Goal: Information Seeking & Learning: Learn about a topic

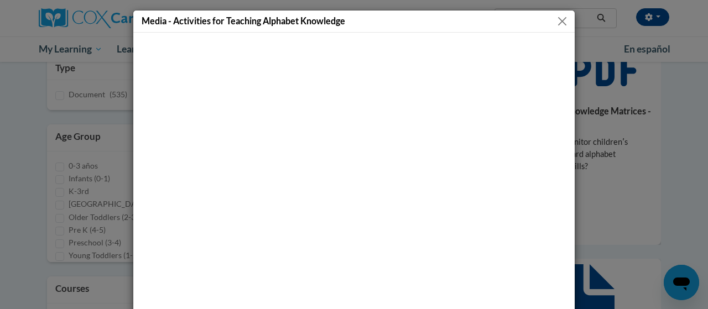
scroll to position [137, 0]
click at [556, 19] on button "Close" at bounding box center [562, 21] width 14 height 14
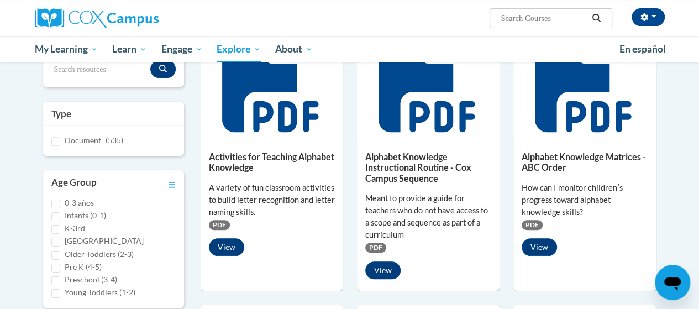
scroll to position [164, 0]
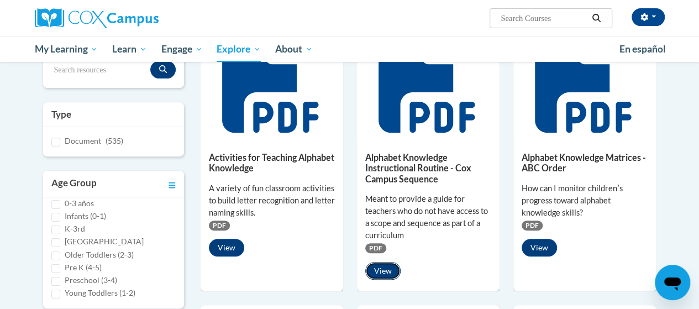
click at [386, 270] on button "View" at bounding box center [382, 271] width 35 height 18
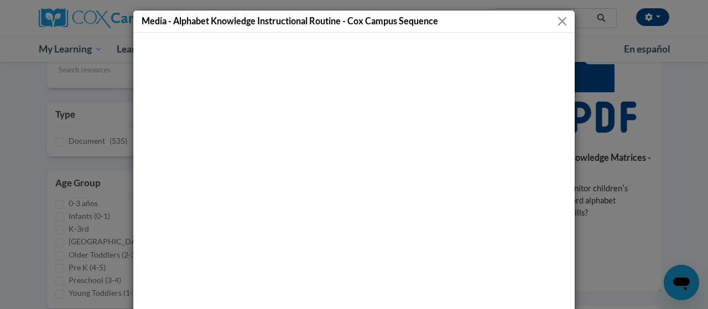
click at [556, 20] on button "Close" at bounding box center [562, 21] width 14 height 14
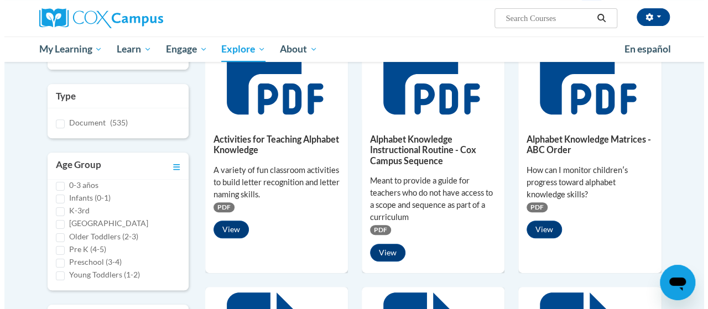
scroll to position [197, 0]
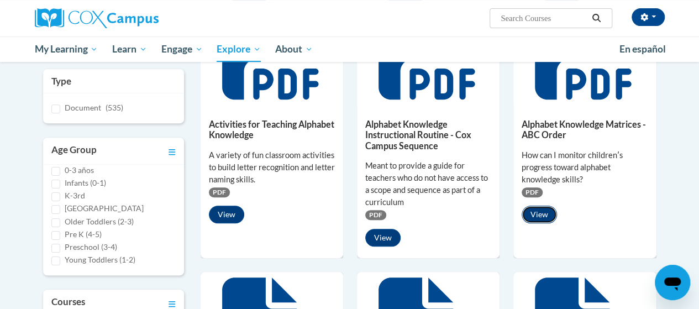
click at [542, 213] on button "View" at bounding box center [539, 215] width 35 height 18
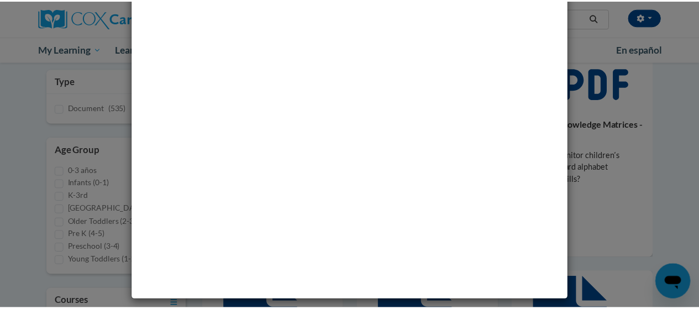
scroll to position [0, 0]
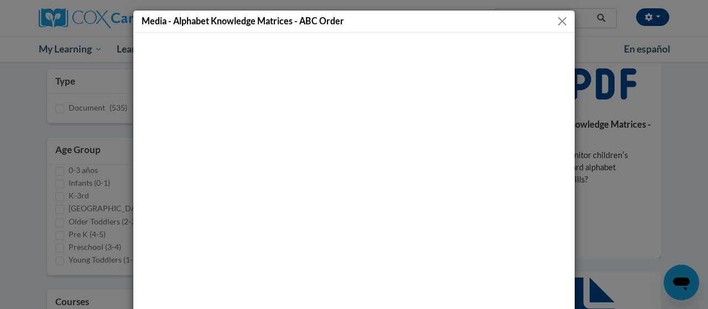
click at [555, 19] on button "Close" at bounding box center [562, 21] width 14 height 14
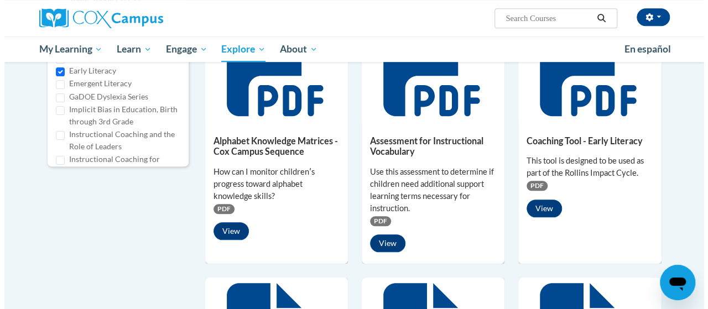
scroll to position [461, 0]
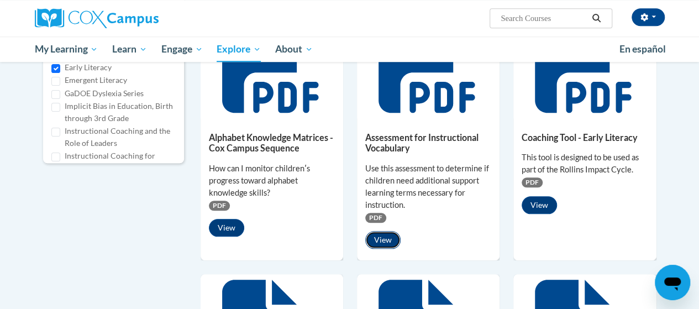
click at [381, 237] on button "View" at bounding box center [382, 240] width 35 height 18
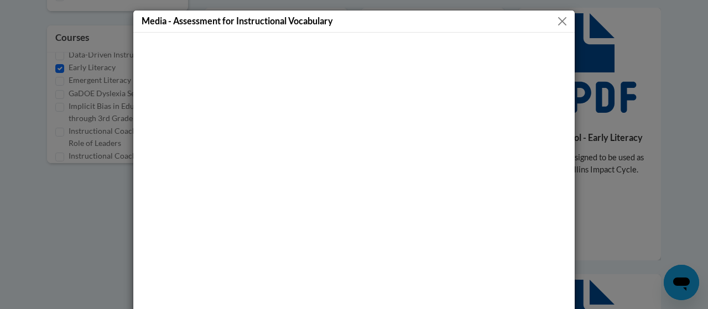
click at [557, 22] on button "Close" at bounding box center [562, 21] width 14 height 14
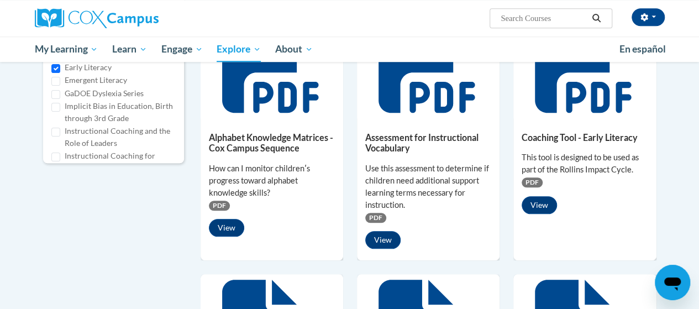
click at [424, 129] on div "Assessment for Instructional Vocabulary Use this assessment to determine if chi…" at bounding box center [428, 187] width 143 height 139
click at [381, 238] on button "View" at bounding box center [382, 240] width 35 height 18
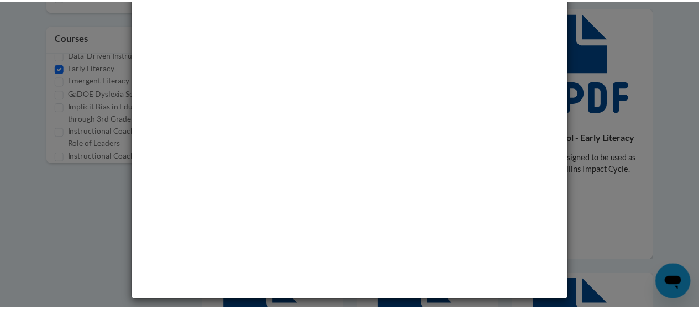
scroll to position [0, 0]
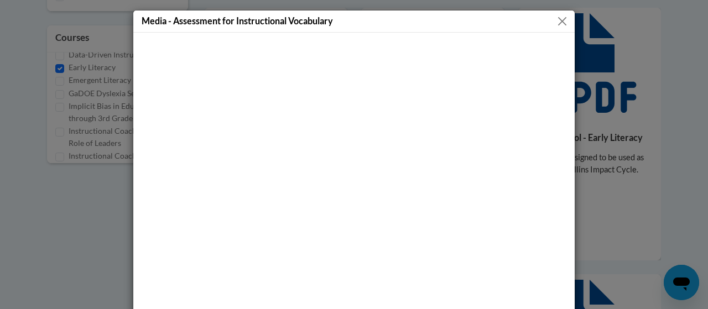
click at [561, 24] on button "Close" at bounding box center [562, 21] width 14 height 14
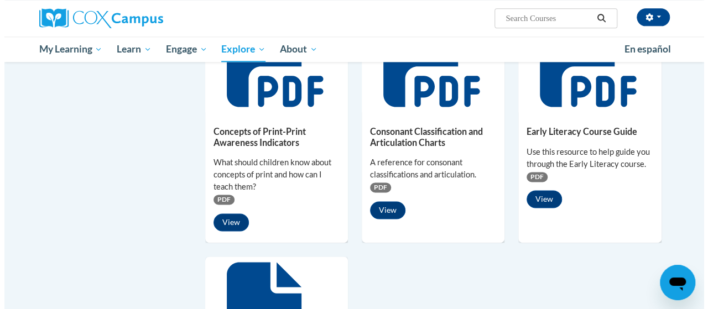
scroll to position [734, 0]
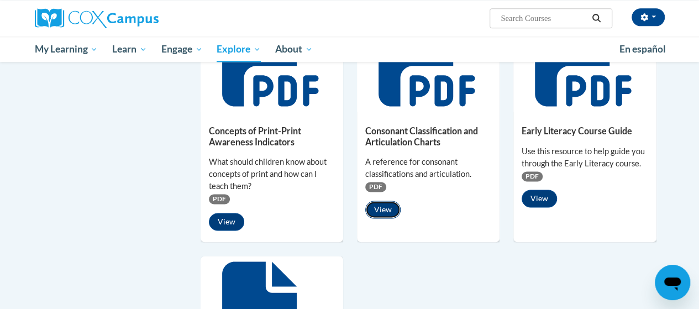
click at [387, 206] on button "View" at bounding box center [382, 210] width 35 height 18
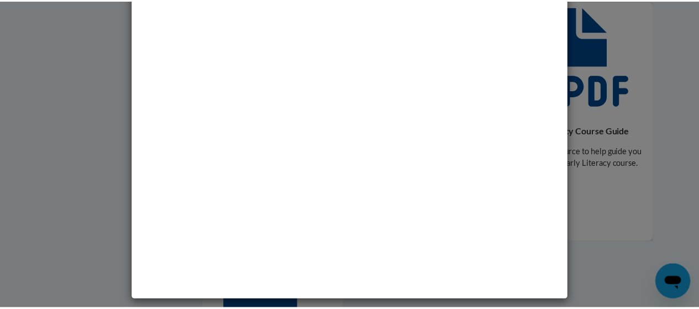
scroll to position [0, 0]
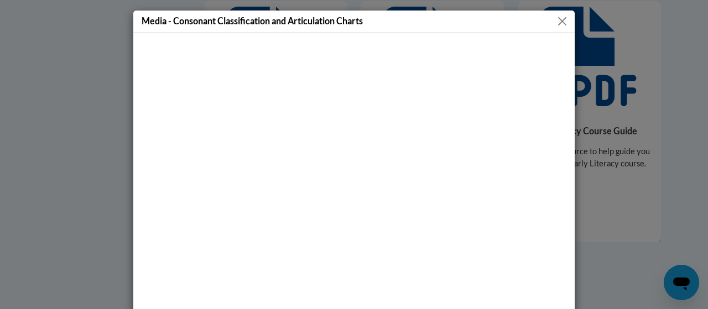
click at [558, 20] on button "Close" at bounding box center [562, 21] width 14 height 14
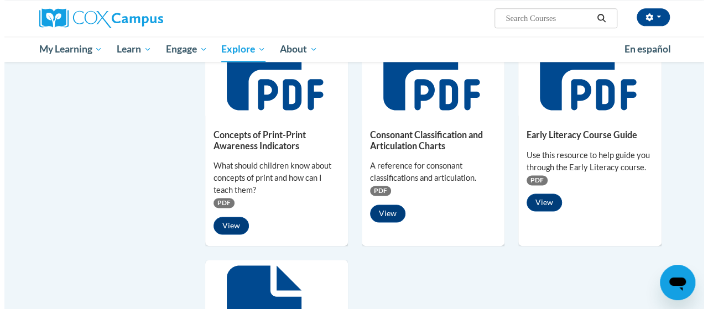
scroll to position [731, 0]
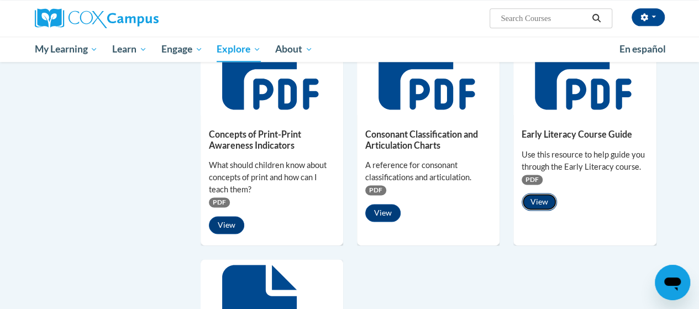
click at [543, 200] on button "View" at bounding box center [539, 202] width 35 height 18
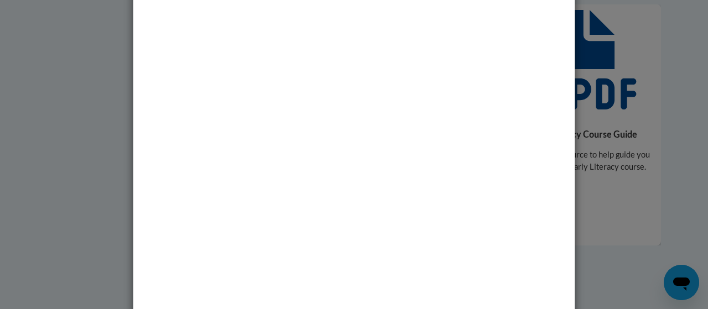
scroll to position [0, 0]
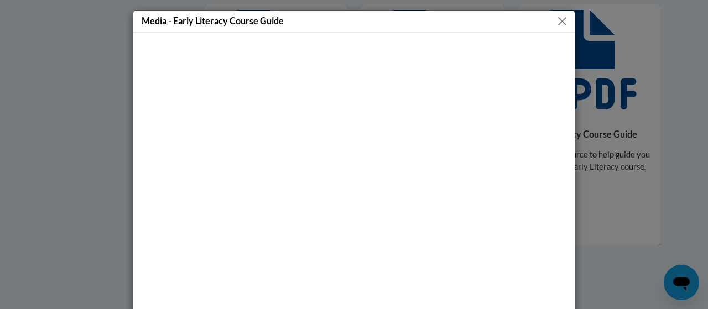
click at [555, 22] on button "Close" at bounding box center [562, 21] width 14 height 14
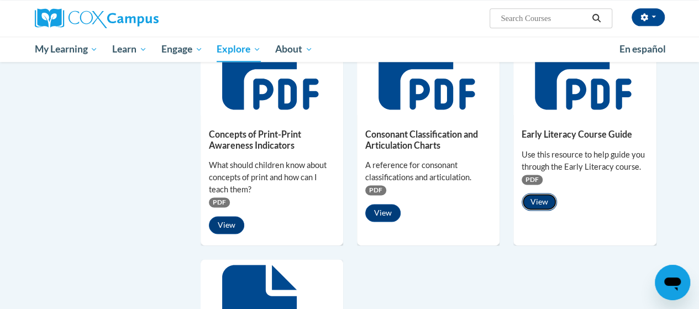
click at [533, 202] on button "View" at bounding box center [539, 202] width 35 height 18
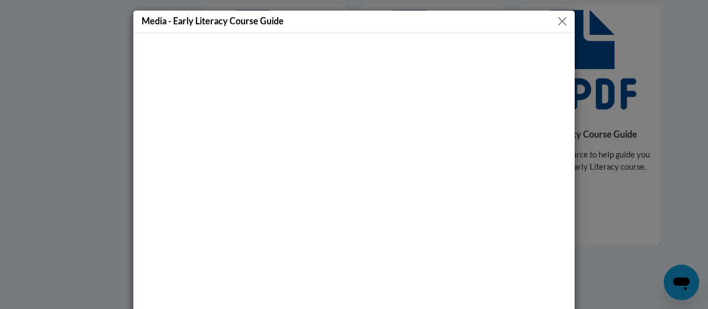
click at [559, 28] on div "Media - Early Literacy Course Guide" at bounding box center [353, 22] width 441 height 22
click at [558, 22] on button "Close" at bounding box center [562, 21] width 14 height 14
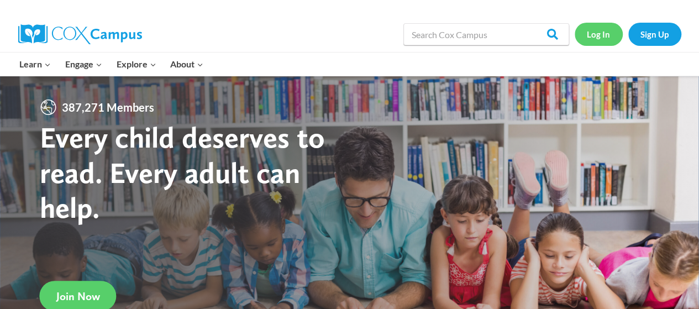
click at [599, 40] on link "Log In" at bounding box center [599, 34] width 48 height 23
click at [595, 37] on link "Log In" at bounding box center [599, 34] width 48 height 23
click at [603, 30] on link "Log In" at bounding box center [599, 34] width 48 height 23
click at [591, 37] on link "Log In" at bounding box center [599, 34] width 48 height 23
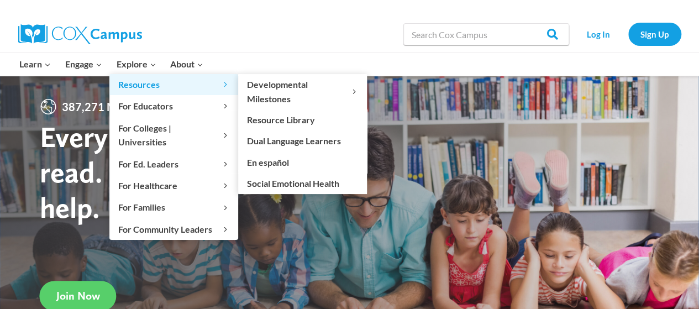
click at [184, 80] on span "Resources Expand" at bounding box center [173, 84] width 111 height 14
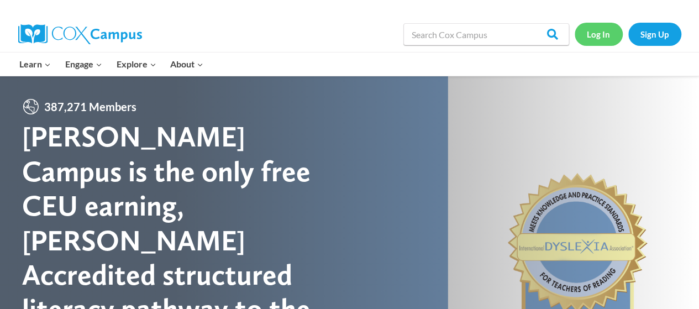
click at [600, 38] on link "Log In" at bounding box center [599, 34] width 48 height 23
click at [591, 38] on link "Log In" at bounding box center [599, 34] width 48 height 23
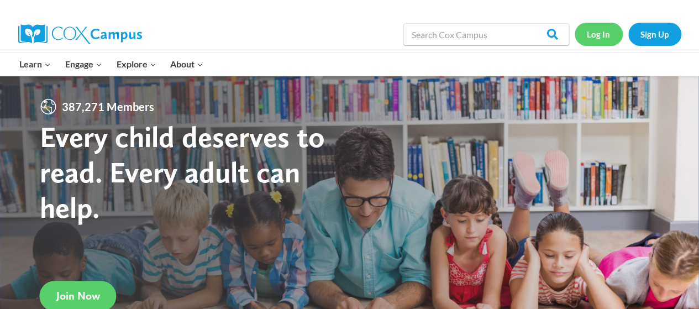
click at [596, 37] on link "Log In" at bounding box center [599, 34] width 48 height 23
click at [587, 34] on link "Log In" at bounding box center [599, 34] width 48 height 23
click at [595, 24] on link "Log In" at bounding box center [599, 34] width 48 height 23
click at [600, 34] on link "Log In" at bounding box center [599, 34] width 48 height 23
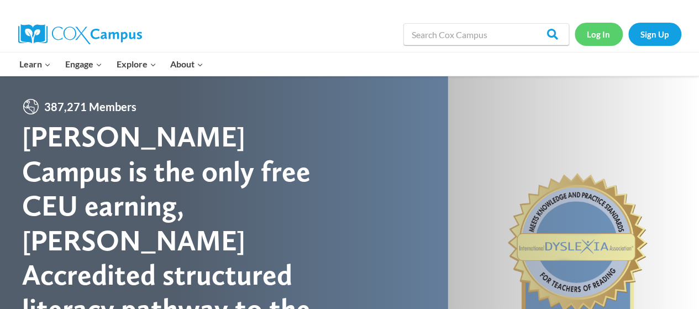
click at [600, 34] on link "Log In" at bounding box center [599, 34] width 48 height 23
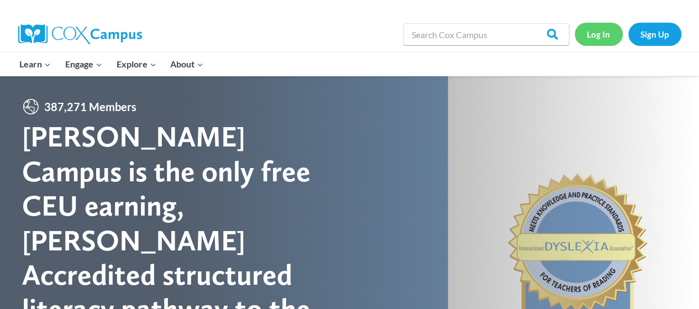
click at [600, 34] on link "Log In" at bounding box center [599, 34] width 48 height 23
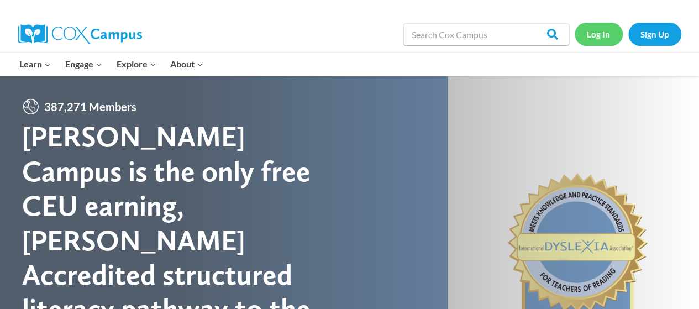
click at [600, 34] on link "Log In" at bounding box center [599, 34] width 48 height 23
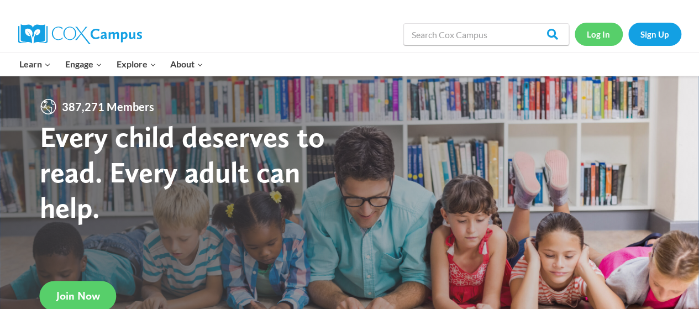
click at [597, 38] on link "Log In" at bounding box center [599, 34] width 48 height 23
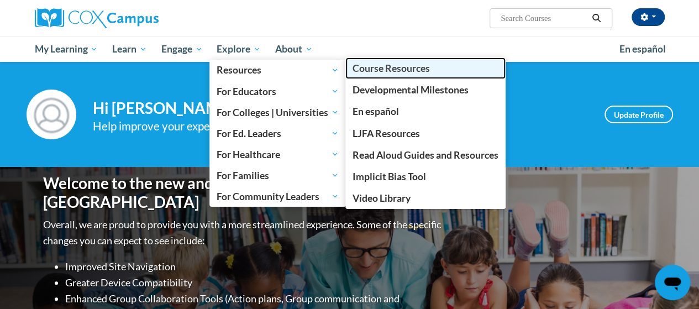
click at [367, 73] on span "Course Resources" at bounding box center [391, 68] width 77 height 12
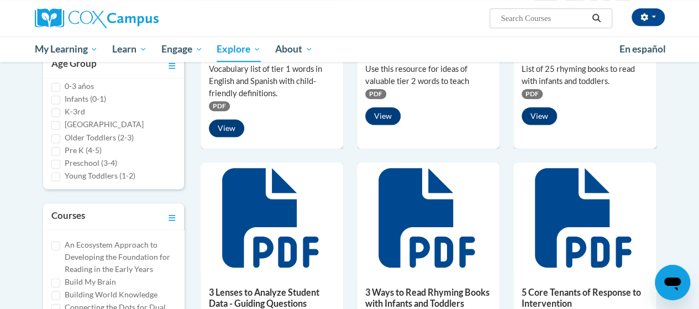
scroll to position [9, 0]
click at [56, 146] on input "Pre K (4-5)" at bounding box center [55, 149] width 9 height 9
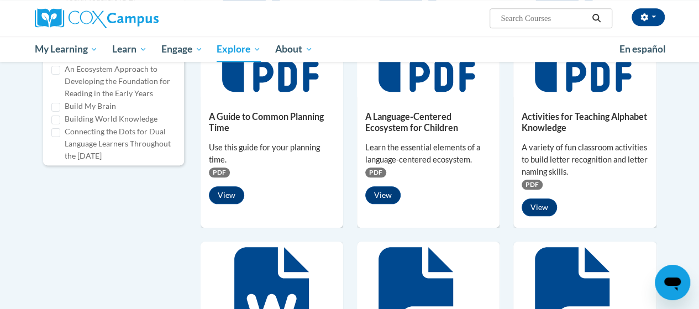
scroll to position [465, 0]
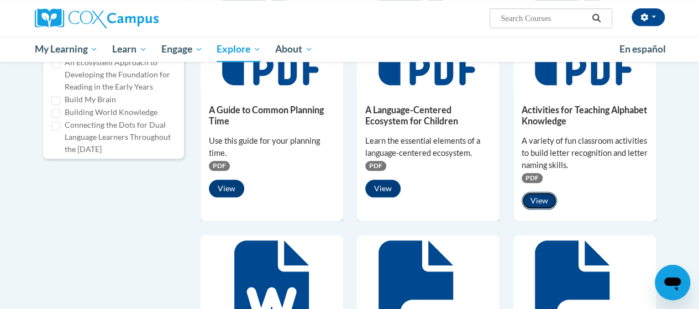
click at [541, 196] on button "View" at bounding box center [539, 201] width 35 height 18
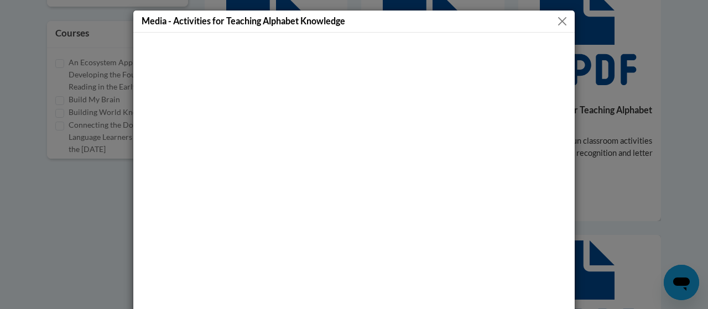
click at [559, 19] on button "Close" at bounding box center [562, 21] width 14 height 14
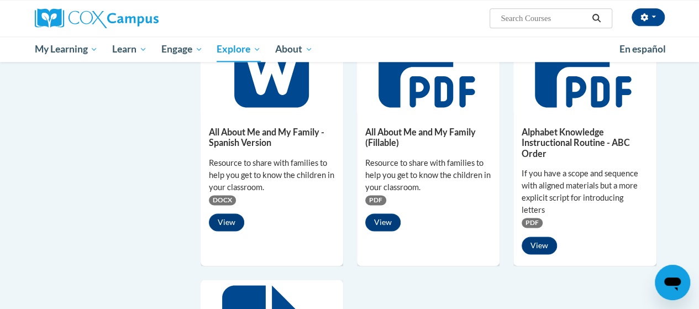
scroll to position [701, 0]
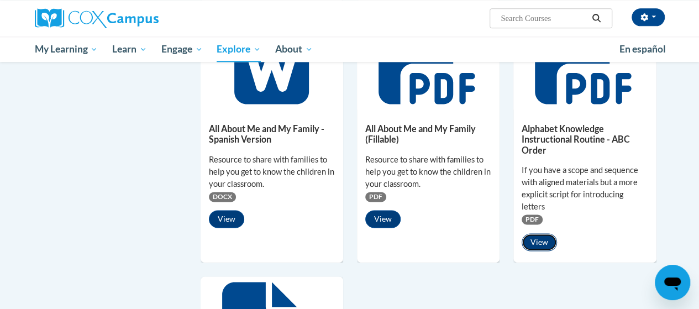
click at [537, 239] on button "View" at bounding box center [539, 242] width 35 height 18
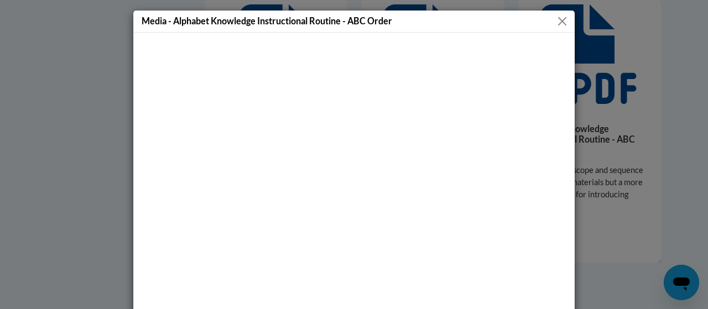
click at [555, 19] on button "Close" at bounding box center [562, 21] width 14 height 14
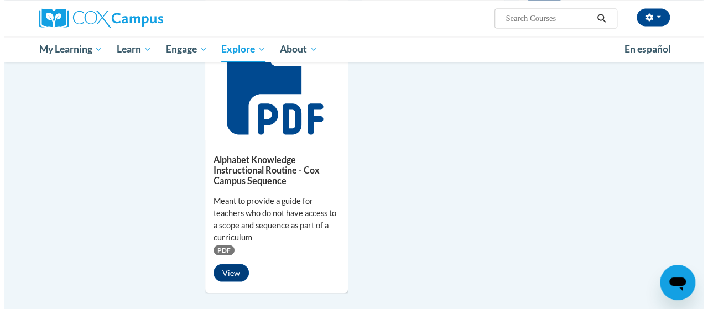
scroll to position [972, 0]
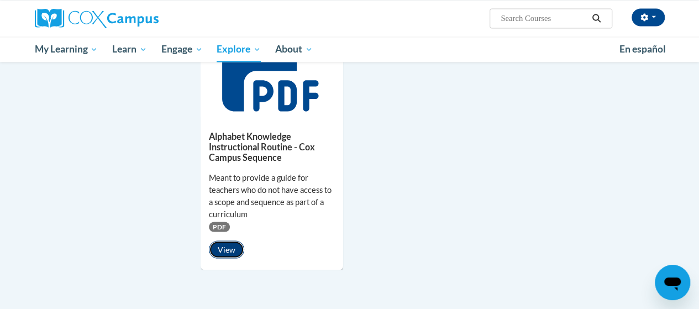
click at [223, 250] on button "View" at bounding box center [226, 249] width 35 height 18
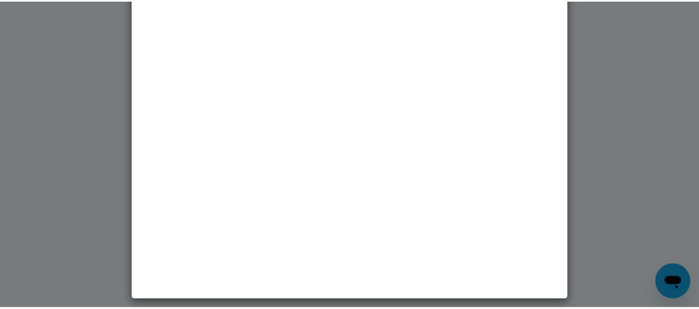
scroll to position [0, 0]
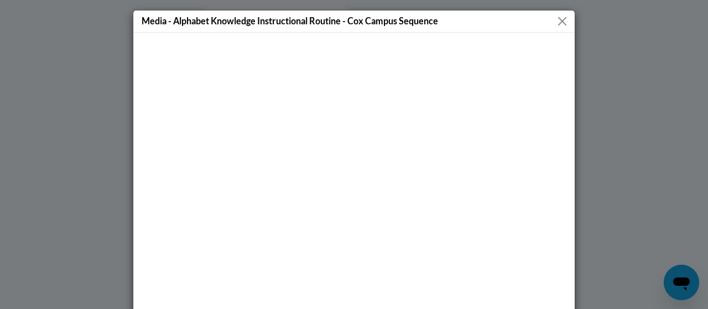
click at [556, 22] on button "Close" at bounding box center [562, 21] width 14 height 14
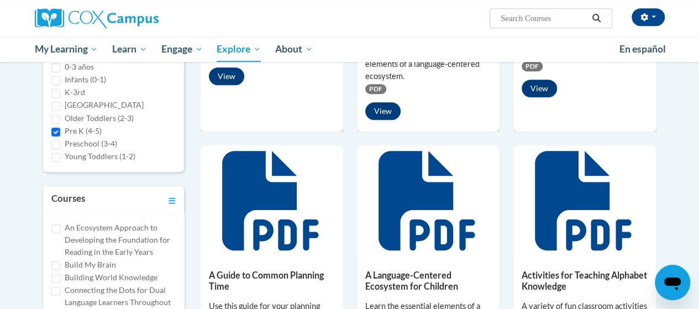
scroll to position [300, 0]
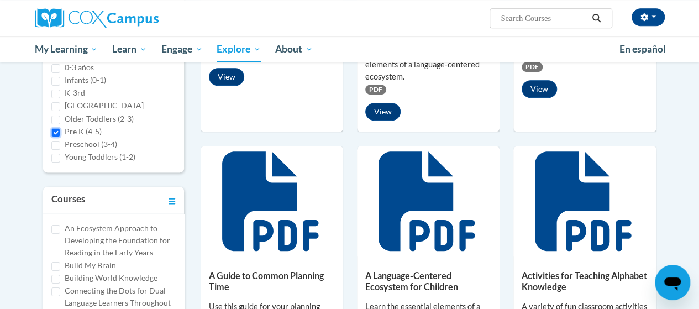
click at [55, 131] on input "Pre K (4-5)" at bounding box center [55, 132] width 9 height 9
checkbox input "false"
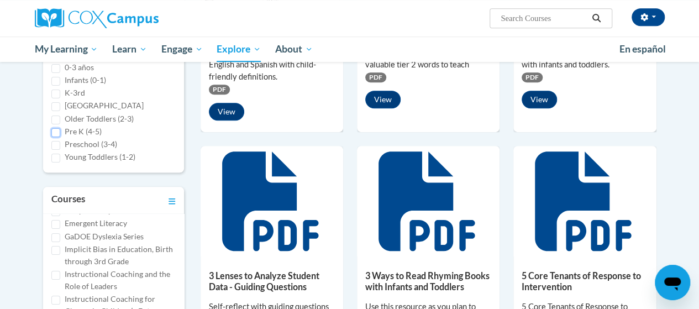
scroll to position [157, 0]
click at [56, 227] on input "Emergent Literacy" at bounding box center [55, 222] width 9 height 9
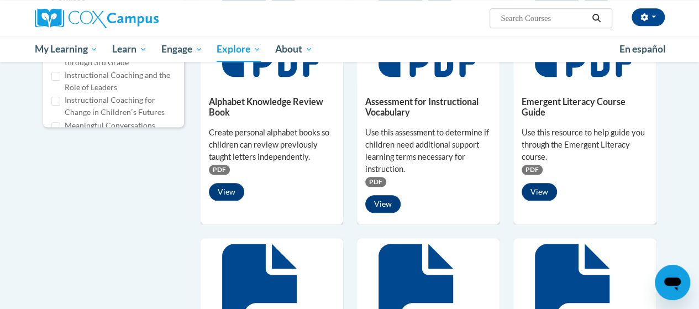
scroll to position [496, 0]
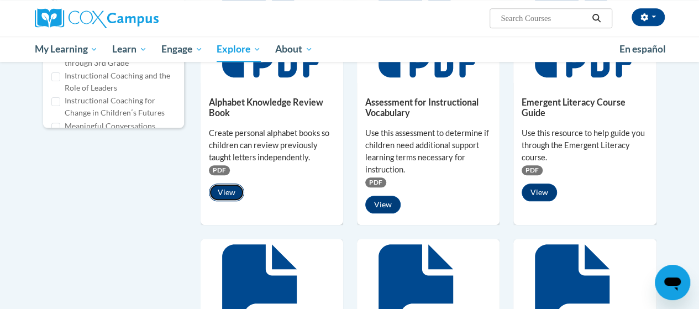
click at [230, 189] on button "View" at bounding box center [226, 193] width 35 height 18
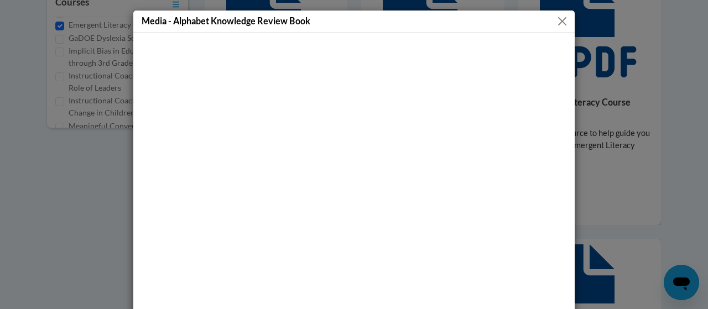
click at [558, 17] on button "Close" at bounding box center [562, 21] width 14 height 14
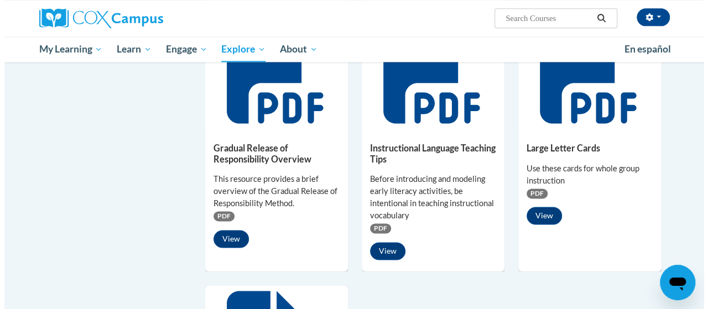
scroll to position [718, 0]
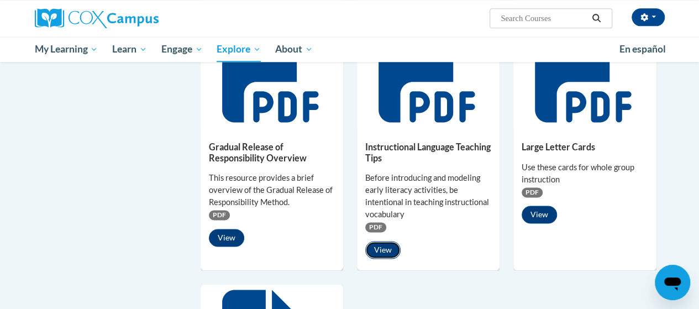
click at [386, 246] on button "View" at bounding box center [382, 250] width 35 height 18
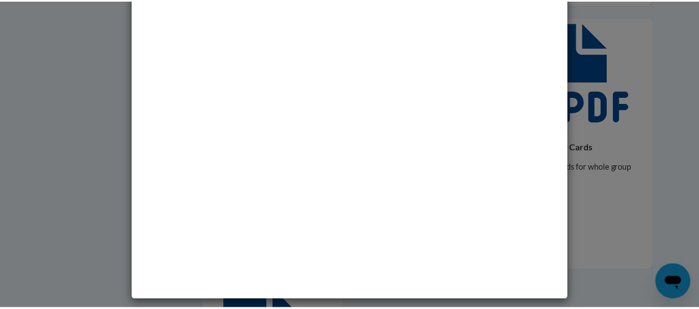
scroll to position [0, 0]
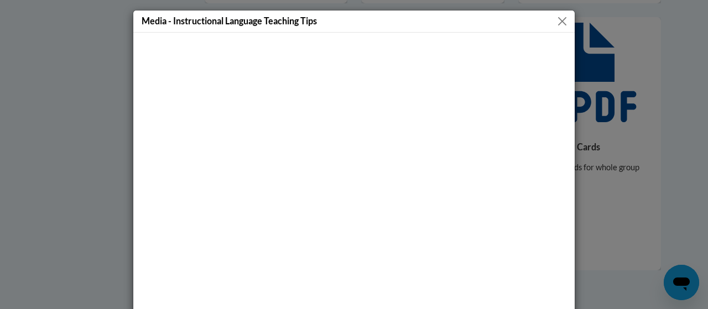
click at [561, 16] on button "Close" at bounding box center [562, 21] width 14 height 14
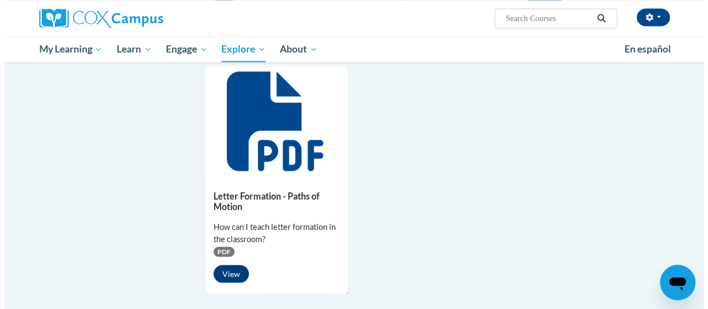
scroll to position [937, 0]
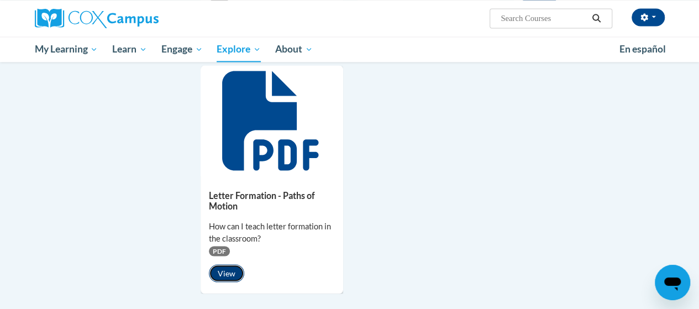
click at [228, 270] on button "View" at bounding box center [226, 273] width 35 height 18
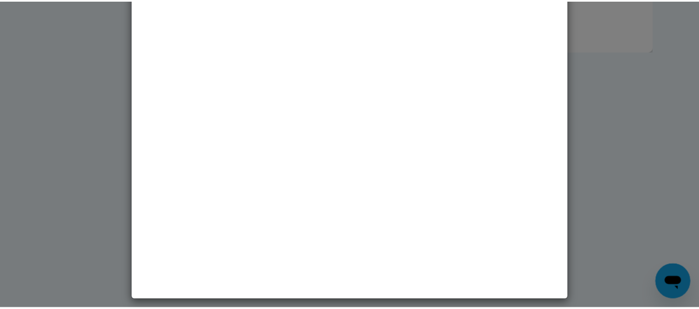
scroll to position [0, 0]
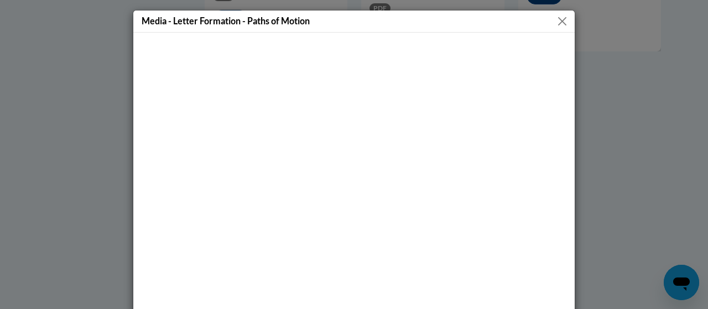
click at [556, 18] on button "Close" at bounding box center [562, 21] width 14 height 14
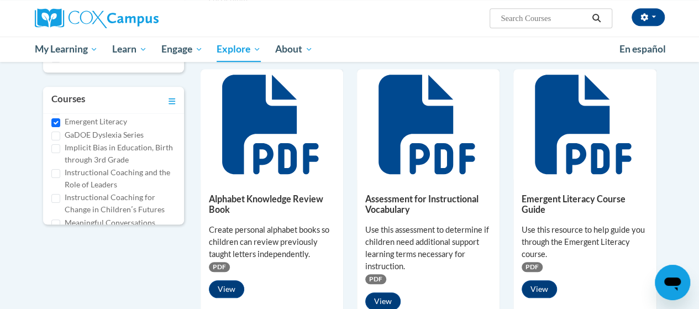
scroll to position [349, 0]
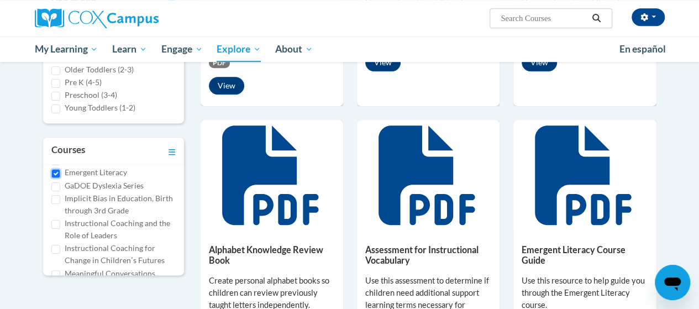
click at [56, 178] on input "Emergent Literacy" at bounding box center [55, 173] width 9 height 9
checkbox input "false"
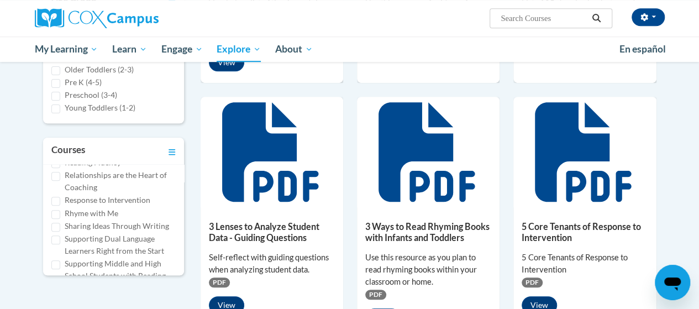
scroll to position [546, 0]
click at [56, 167] on input "Reading Fluency" at bounding box center [55, 162] width 9 height 9
checkbox input "true"
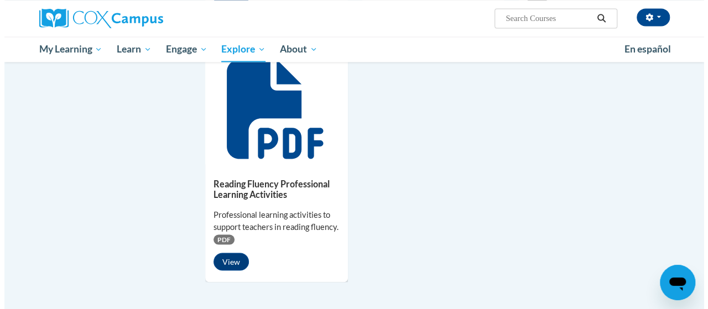
scroll to position [868, 0]
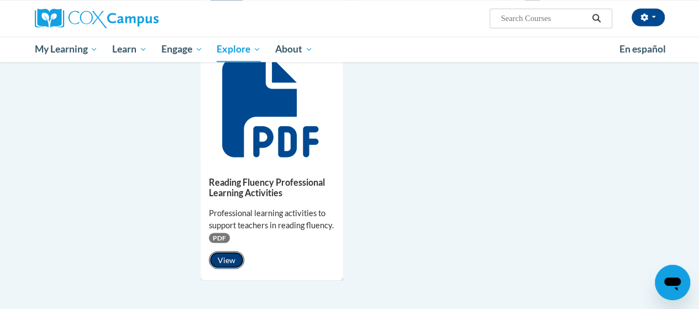
click at [221, 259] on button "View" at bounding box center [226, 260] width 35 height 18
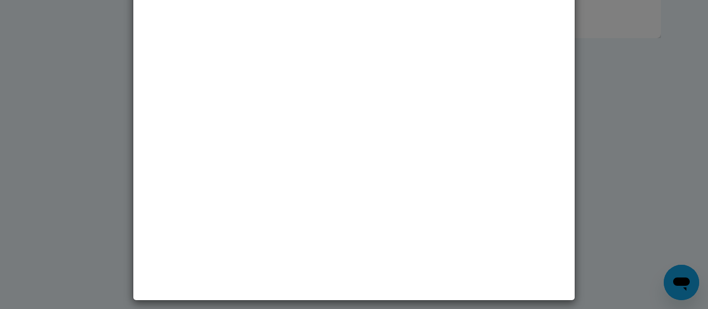
scroll to position [0, 0]
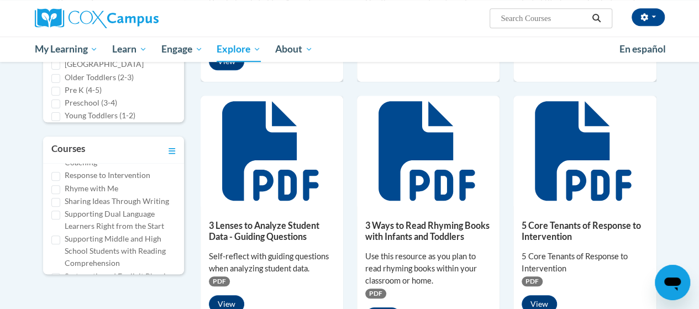
scroll to position [558, 0]
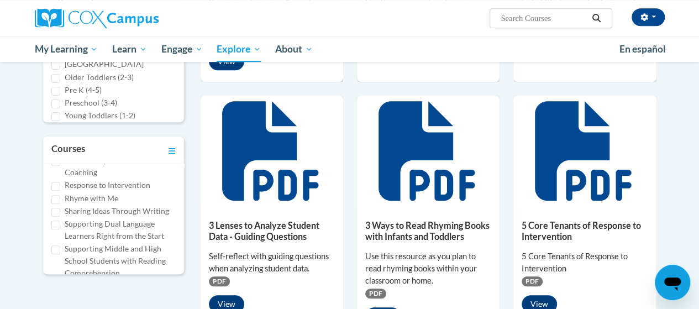
click at [55, 153] on input "Reading Fluency" at bounding box center [55, 148] width 9 height 9
checkbox input "true"
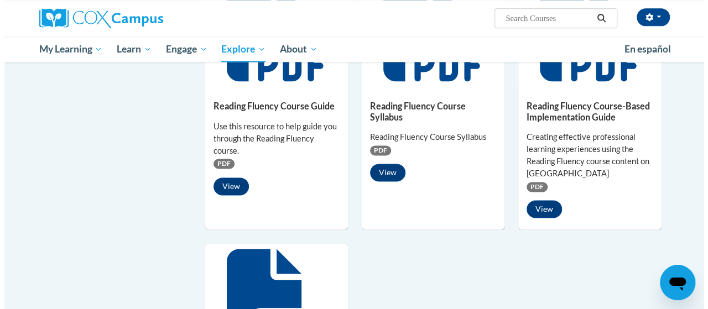
scroll to position [677, 0]
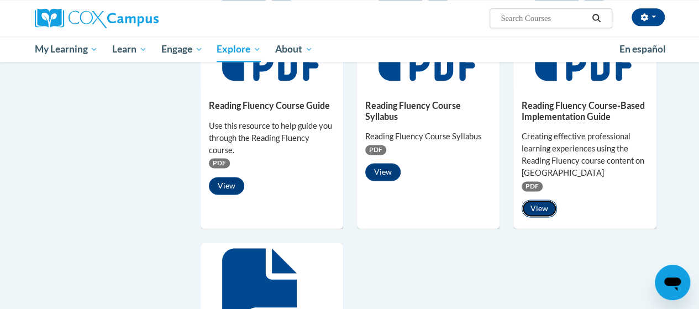
click at [542, 206] on button "View" at bounding box center [539, 209] width 35 height 18
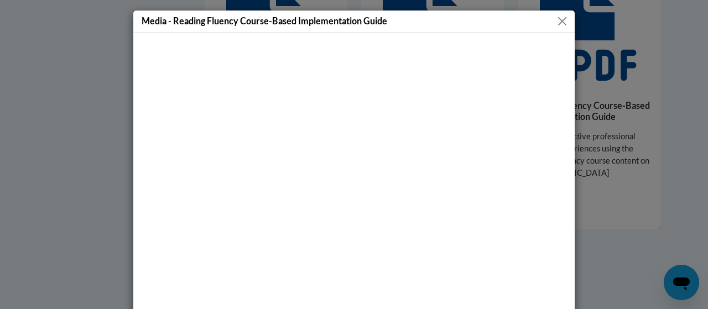
click at [559, 20] on button "Close" at bounding box center [562, 21] width 14 height 14
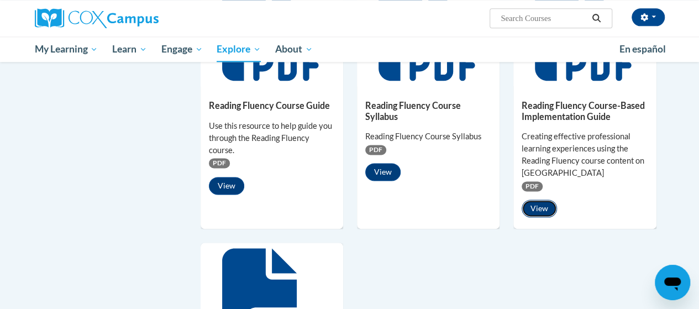
click at [542, 204] on button "View" at bounding box center [539, 209] width 35 height 18
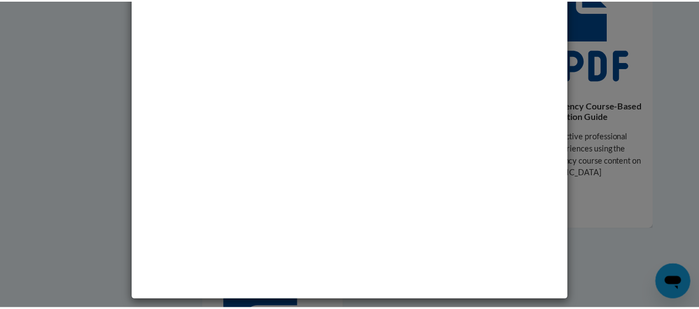
scroll to position [0, 0]
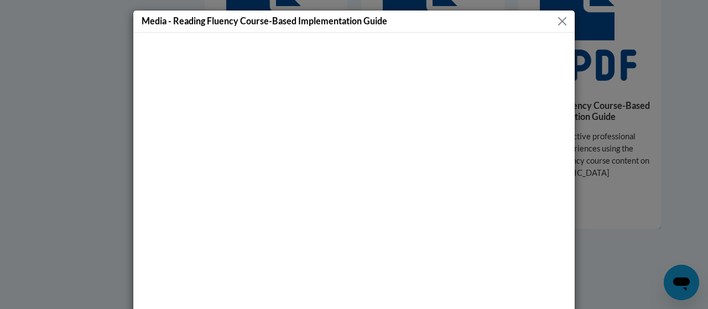
click at [561, 20] on button "Close" at bounding box center [562, 21] width 14 height 14
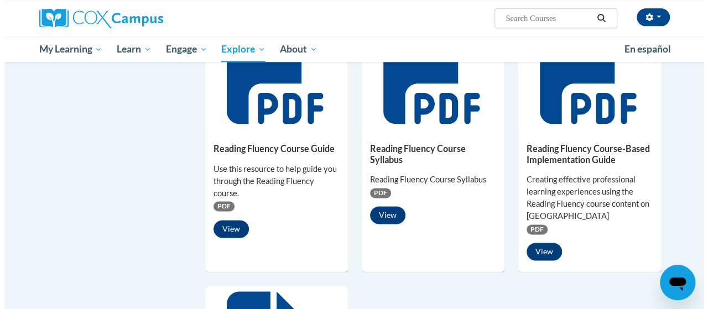
scroll to position [635, 0]
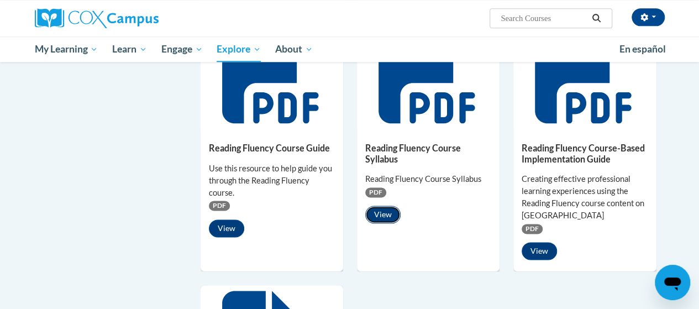
click at [383, 215] on button "View" at bounding box center [382, 215] width 35 height 18
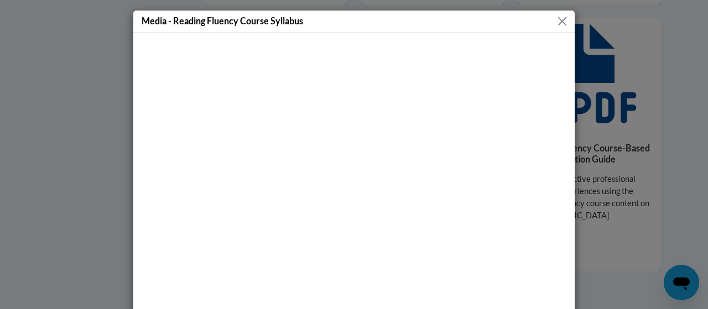
click at [559, 20] on button "Close" at bounding box center [562, 21] width 14 height 14
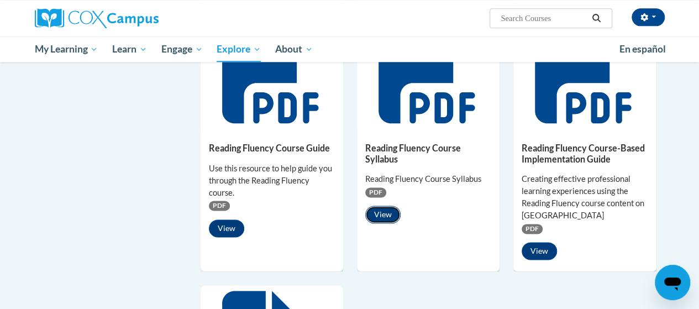
click at [385, 217] on button "View" at bounding box center [382, 215] width 35 height 18
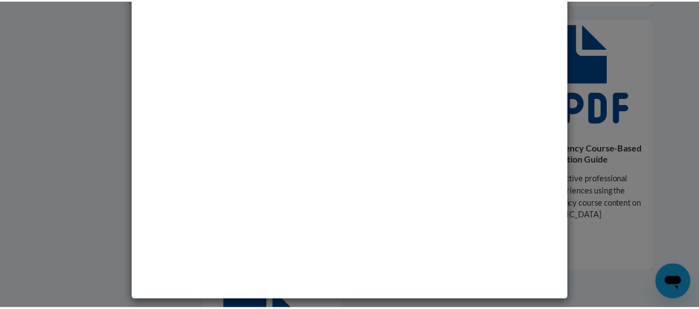
scroll to position [0, 0]
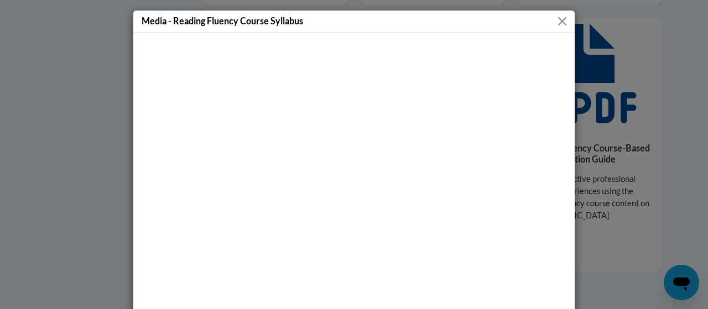
click at [557, 16] on button "Close" at bounding box center [562, 21] width 14 height 14
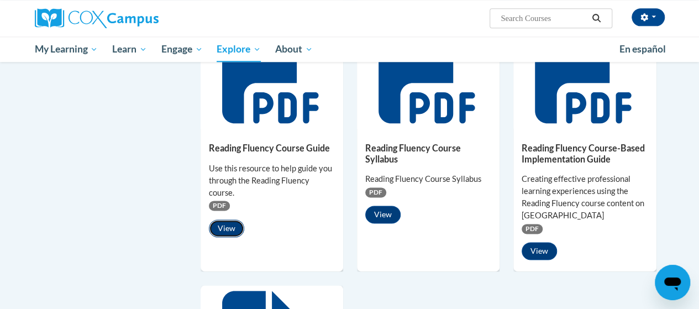
click at [230, 227] on button "View" at bounding box center [226, 228] width 35 height 18
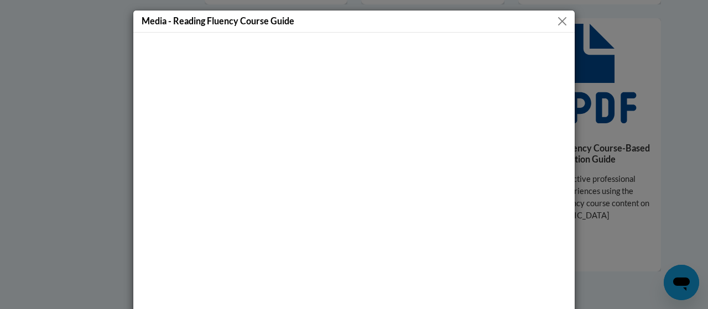
click at [558, 24] on button "Close" at bounding box center [562, 21] width 14 height 14
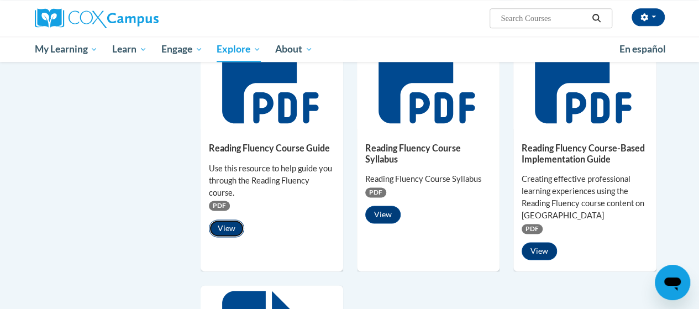
click at [226, 225] on button "View" at bounding box center [226, 228] width 35 height 18
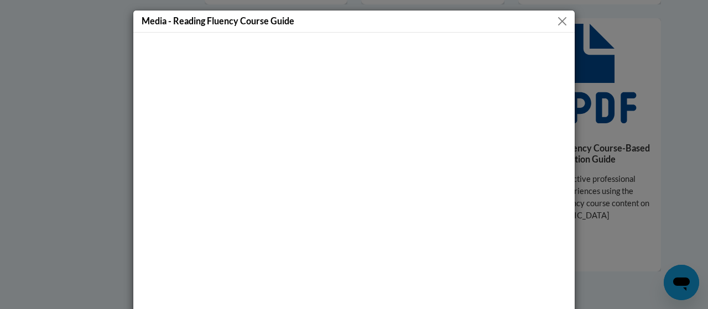
click at [559, 22] on button "Close" at bounding box center [562, 21] width 14 height 14
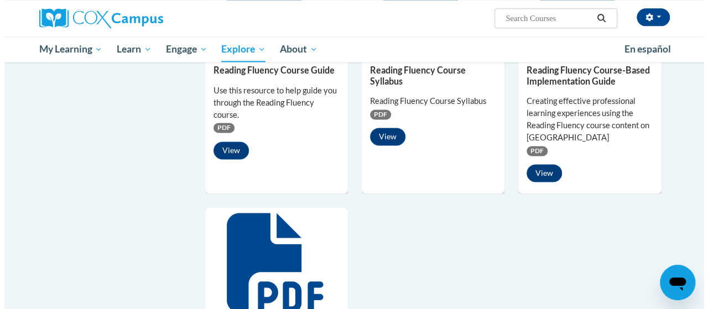
scroll to position [714, 0]
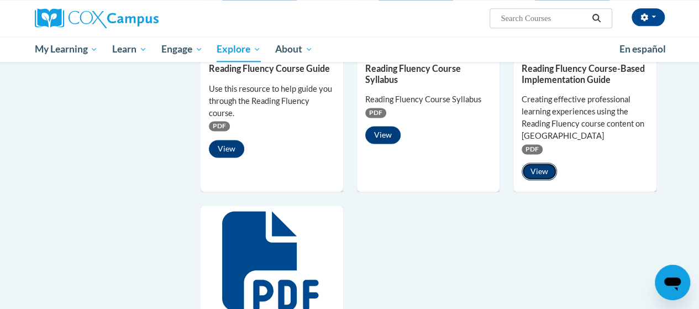
click at [537, 166] on button "View" at bounding box center [539, 172] width 35 height 18
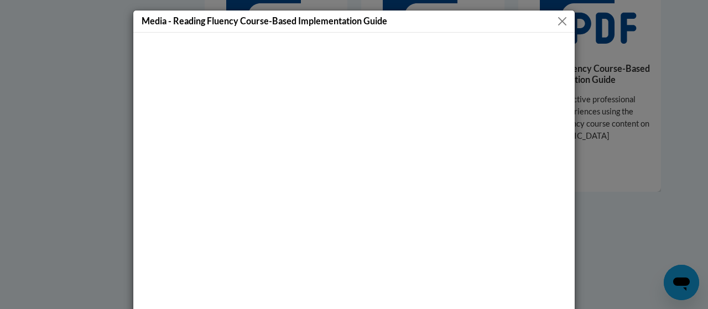
click at [558, 24] on button "Close" at bounding box center [562, 21] width 14 height 14
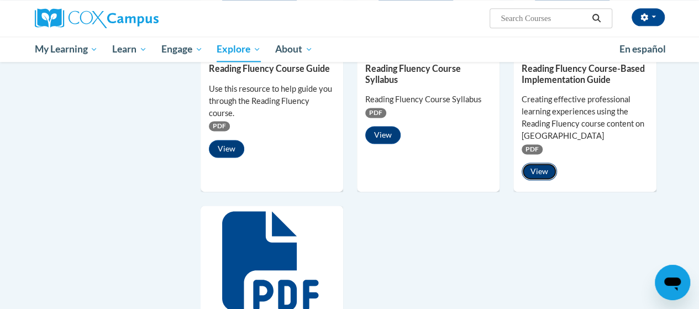
click at [541, 166] on button "View" at bounding box center [539, 172] width 35 height 18
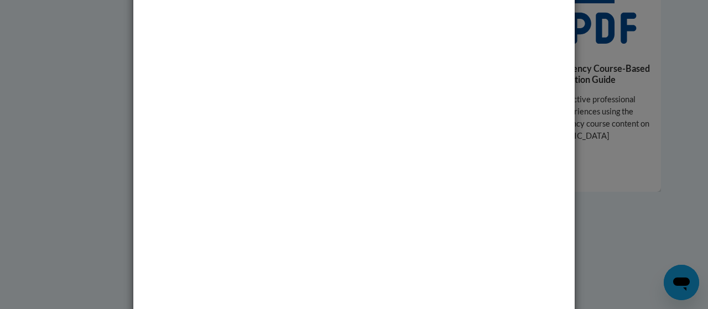
scroll to position [69, 0]
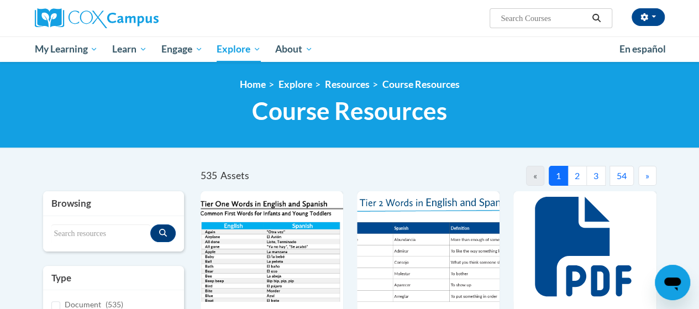
click at [118, 214] on div "Browsing" at bounding box center [113, 203] width 141 height 25
click at [121, 222] on div "Search resources" at bounding box center [113, 233] width 141 height 35
click at [163, 234] on icon "Search resources" at bounding box center [163, 233] width 8 height 8
click at [113, 237] on input "Search resources" at bounding box center [100, 233] width 99 height 19
type input "Reading Fluency Presentation slides"
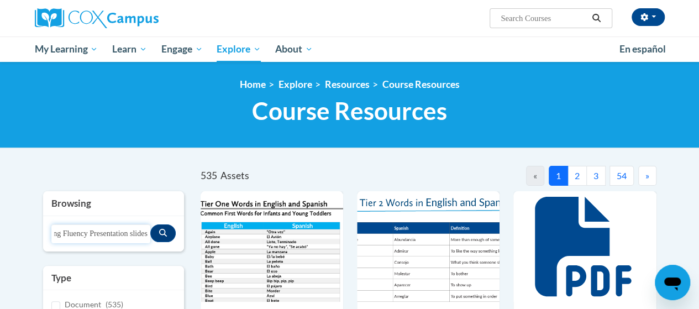
scroll to position [0, 26]
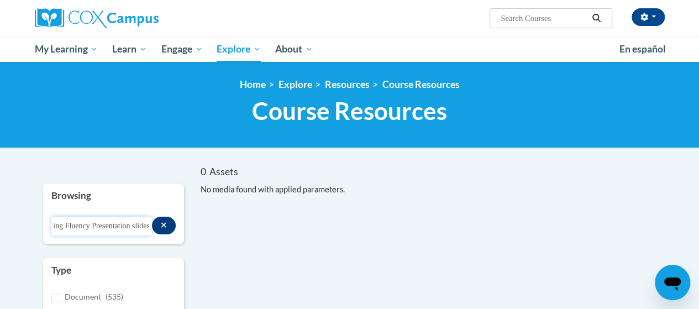
click at [126, 227] on input "Reading Fluency Presentation slides" at bounding box center [101, 226] width 101 height 19
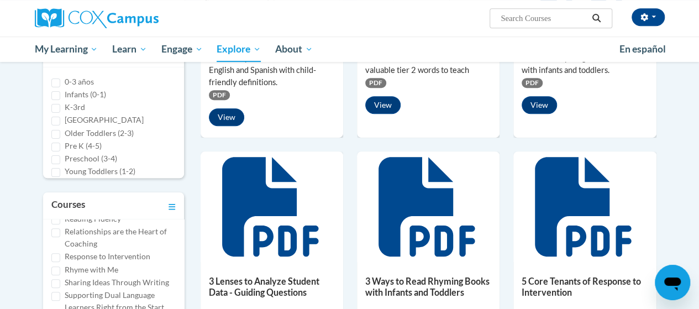
scroll to position [548, 0]
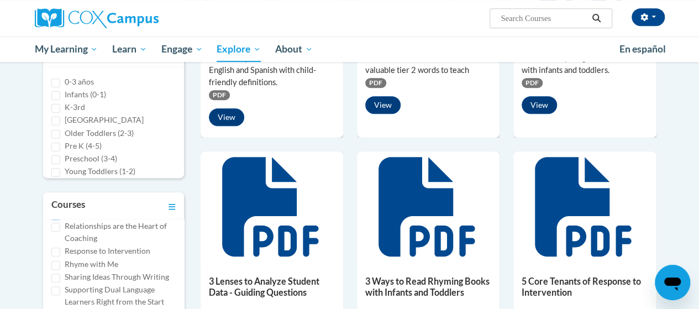
click at [57, 219] on input "Reading Fluency" at bounding box center [55, 214] width 9 height 9
checkbox input "true"
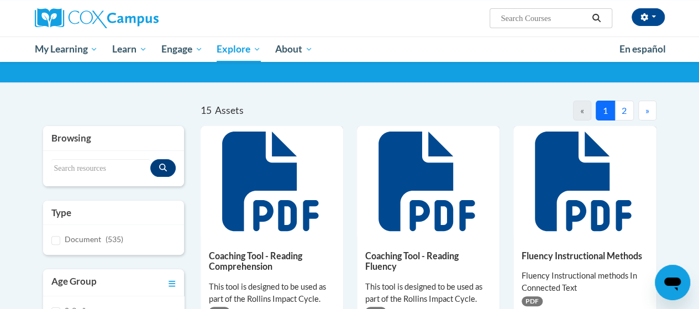
scroll to position [86, 0]
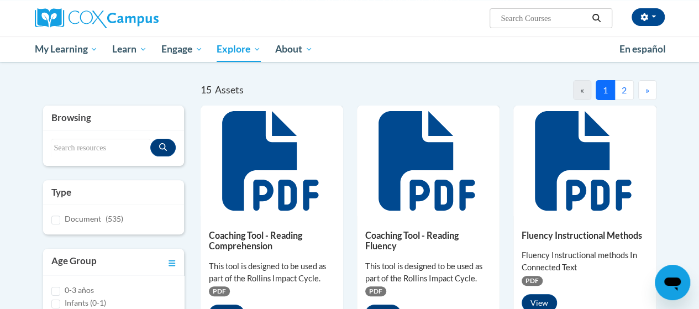
click at [622, 93] on button "2" at bounding box center [624, 90] width 19 height 20
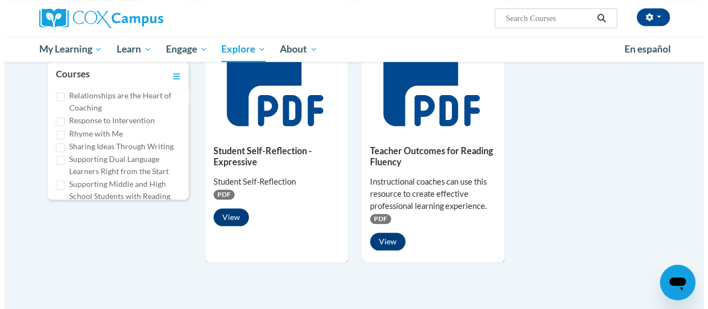
scroll to position [425, 0]
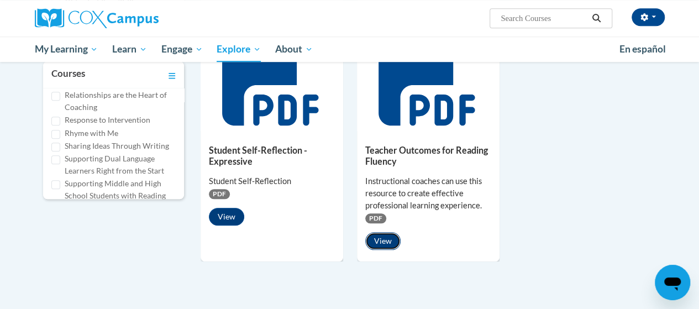
click at [385, 238] on button "View" at bounding box center [382, 241] width 35 height 18
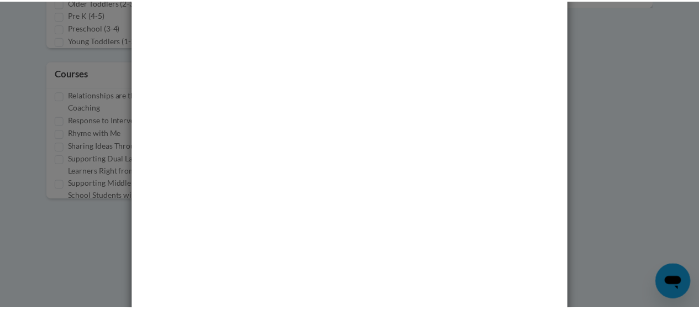
scroll to position [0, 0]
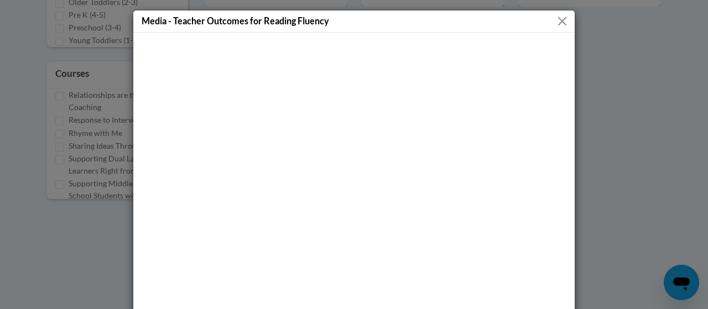
click at [558, 16] on button "Close" at bounding box center [562, 21] width 14 height 14
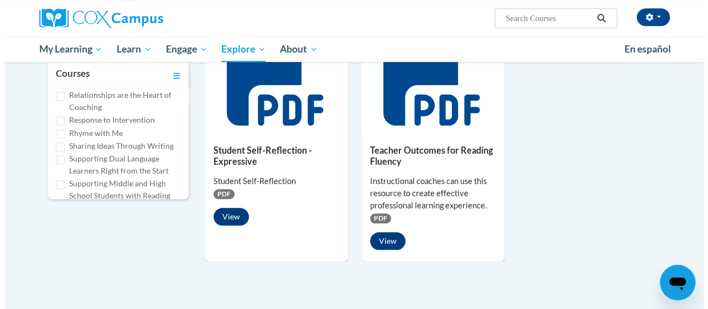
scroll to position [412, 0]
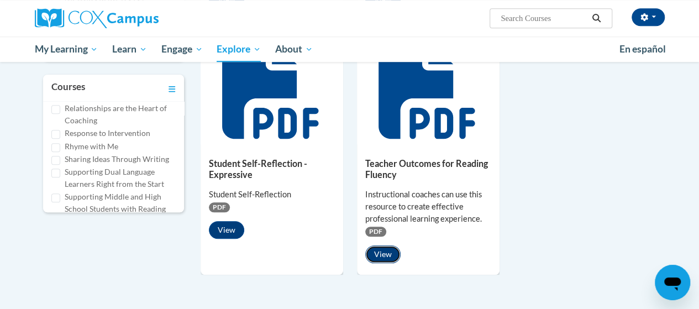
click at [384, 252] on button "View" at bounding box center [382, 254] width 35 height 18
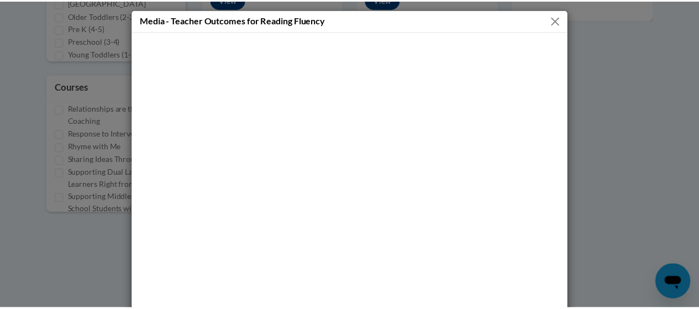
scroll to position [0, 0]
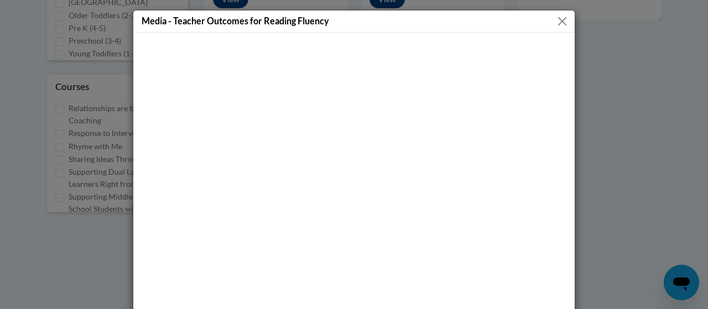
click at [557, 19] on button "Close" at bounding box center [562, 21] width 14 height 14
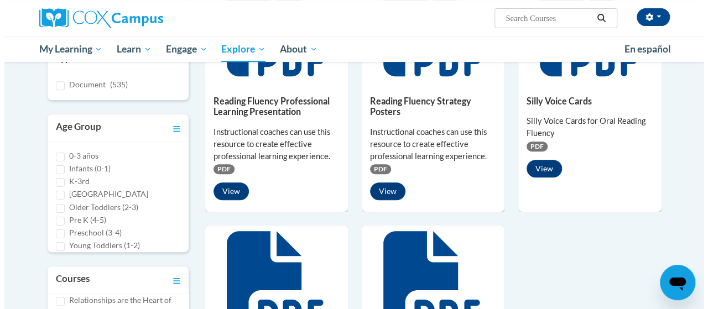
scroll to position [165, 0]
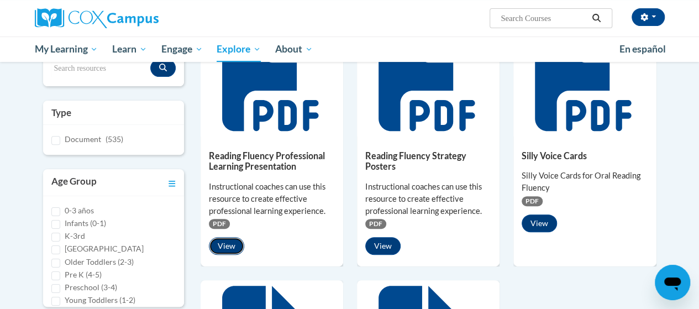
click at [228, 244] on button "View" at bounding box center [226, 246] width 35 height 18
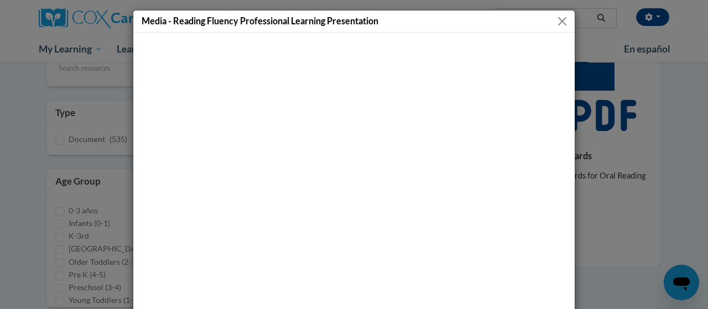
click at [555, 18] on button "Close" at bounding box center [562, 21] width 14 height 14
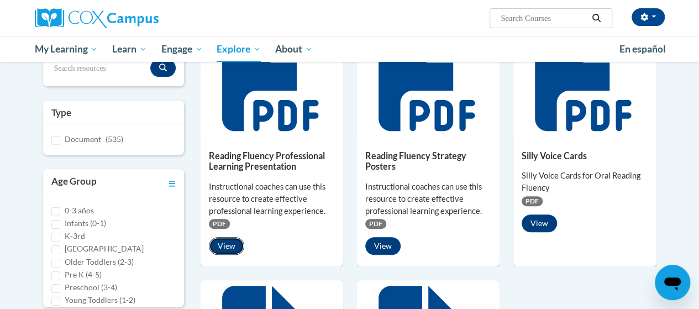
click at [223, 243] on button "View" at bounding box center [226, 246] width 35 height 18
